Goal: Check status: Check status

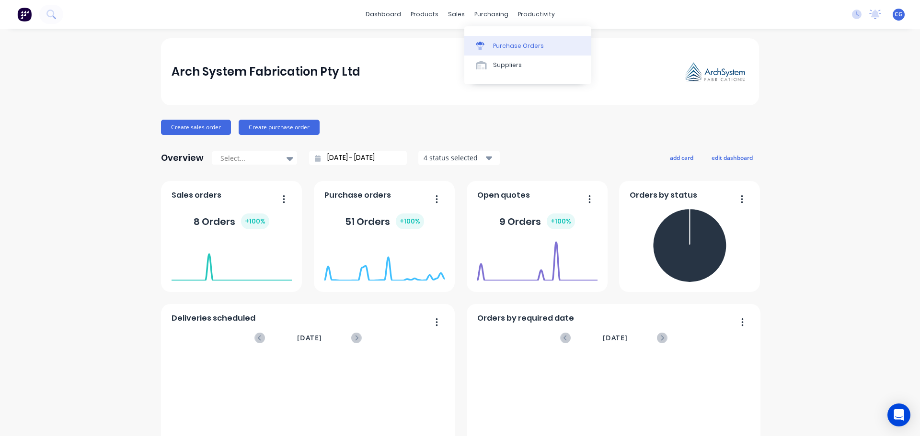
click at [507, 47] on div "Purchase Orders" at bounding box center [518, 46] width 51 height 9
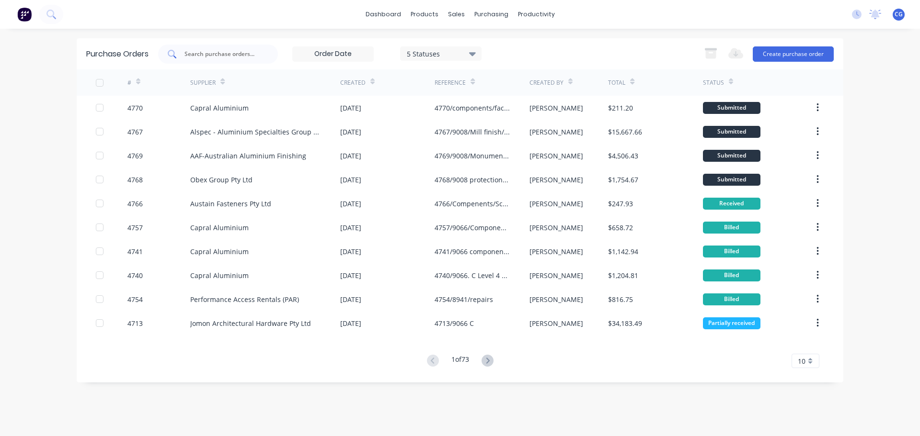
click at [208, 55] on input "text" at bounding box center [224, 54] width 80 height 10
type input "9066"
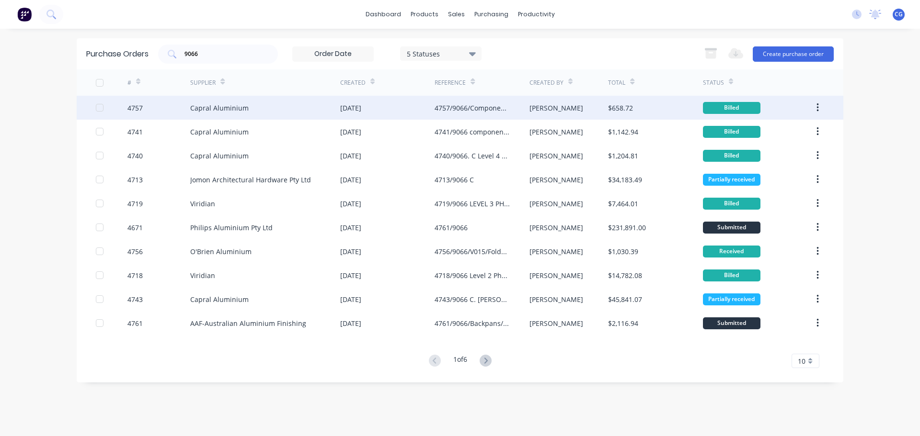
click at [489, 109] on div "4757/9066/Components/rubbers" at bounding box center [472, 108] width 75 height 10
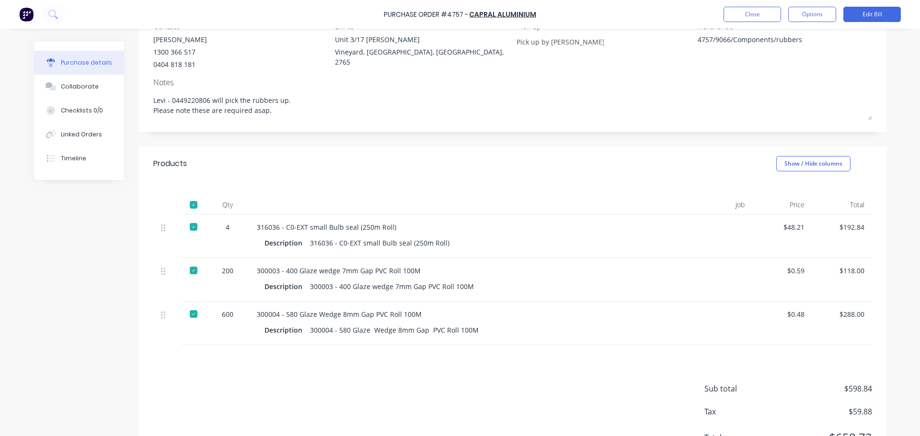
scroll to position [96, 0]
click at [754, 15] on button "Close" at bounding box center [751, 14] width 57 height 15
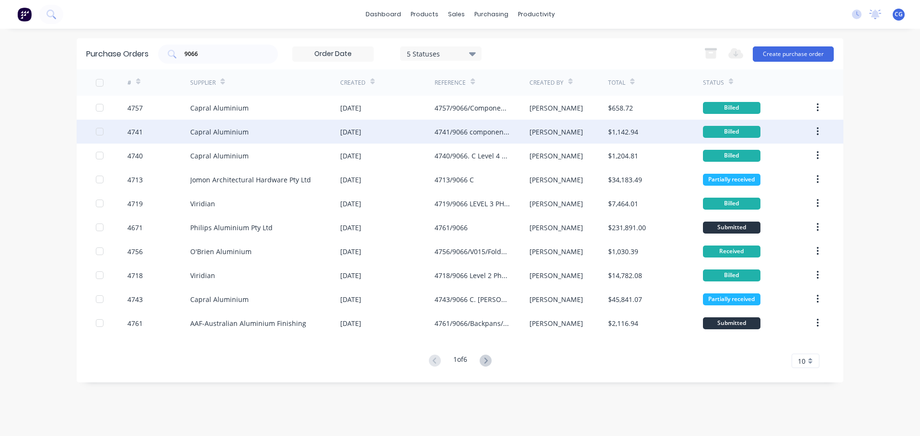
click at [456, 131] on div "4741/9066 components + Extrusions" at bounding box center [472, 132] width 75 height 10
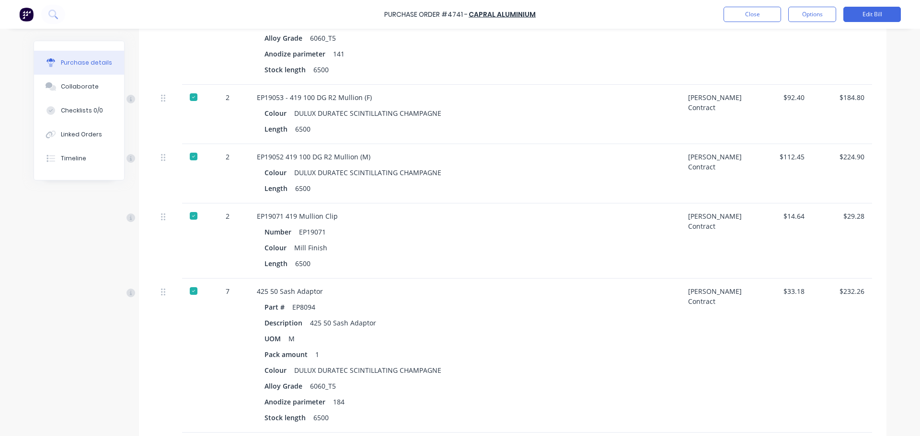
scroll to position [941, 0]
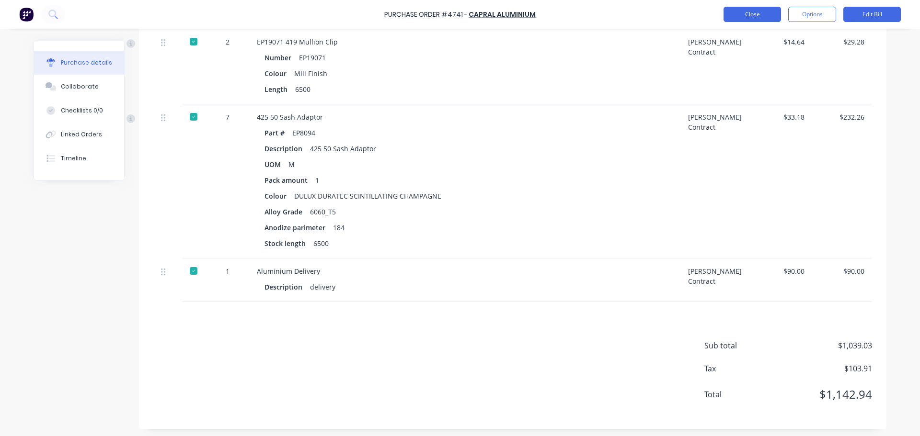
click at [764, 21] on button "Close" at bounding box center [751, 14] width 57 height 15
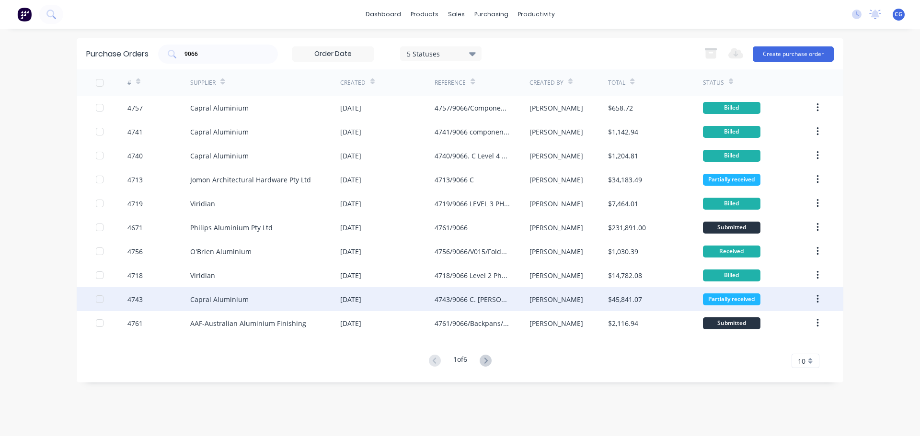
click at [495, 299] on div "4743/9066 C. [PERSON_NAME] Internal Material in [GEOGRAPHIC_DATA]" at bounding box center [472, 300] width 75 height 10
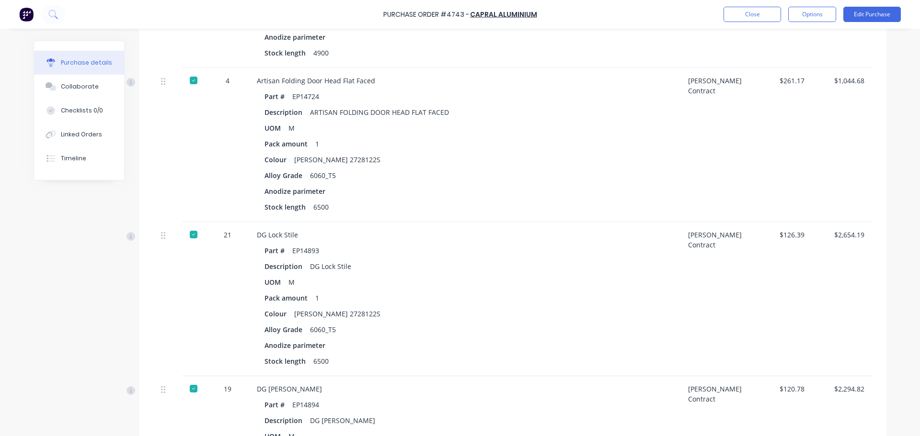
scroll to position [2252, 0]
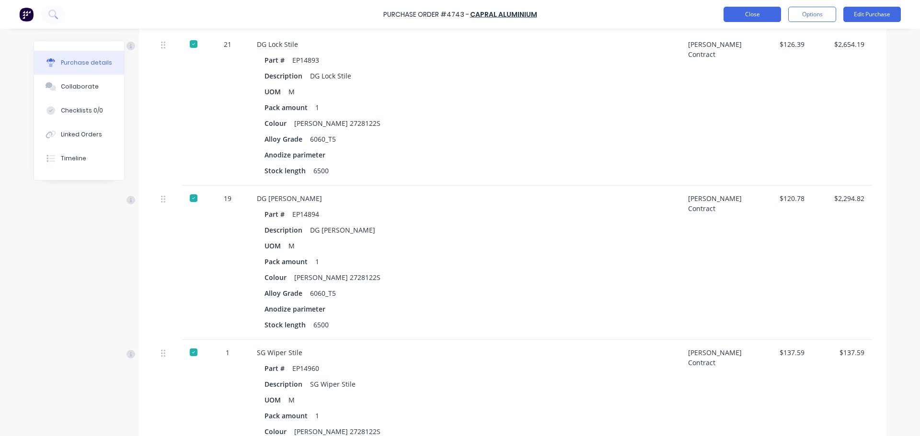
click at [741, 9] on button "Close" at bounding box center [751, 14] width 57 height 15
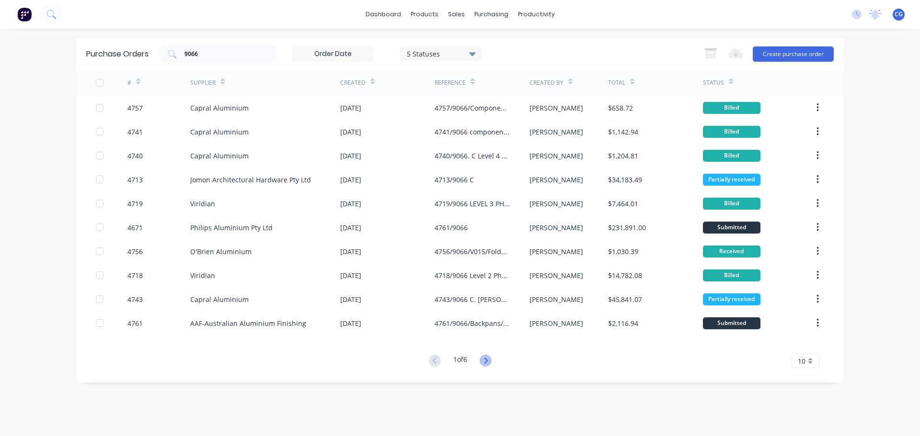
click at [486, 361] on icon at bounding box center [486, 361] width 12 height 12
